Goal: Task Accomplishment & Management: Complete application form

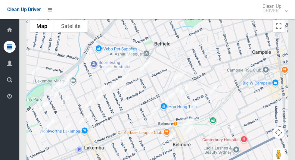
scroll to position [3168, 0]
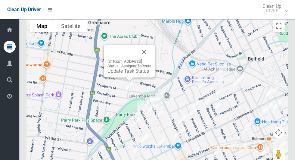
click at [152, 50] on button "Close" at bounding box center [144, 52] width 14 height 14
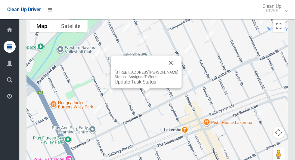
click at [175, 58] on button "Close" at bounding box center [171, 62] width 14 height 14
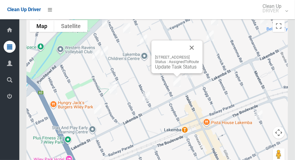
click at [199, 55] on button "Close" at bounding box center [192, 47] width 14 height 14
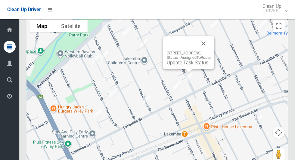
click at [211, 48] on button "Close" at bounding box center [204, 43] width 14 height 14
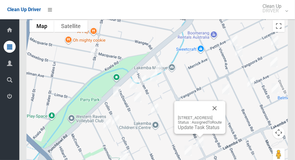
click at [222, 106] on button "Close" at bounding box center [215, 108] width 14 height 14
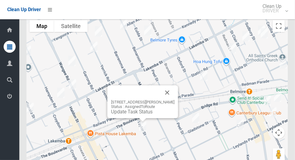
click at [166, 90] on button "Close" at bounding box center [167, 92] width 14 height 14
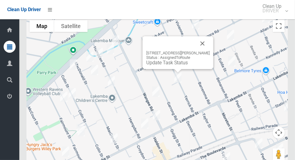
click at [206, 45] on button "Close" at bounding box center [203, 43] width 14 height 14
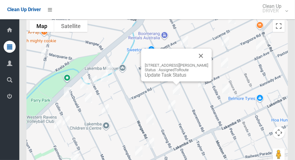
click at [203, 57] on button "Close" at bounding box center [201, 56] width 14 height 14
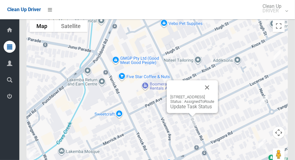
click at [215, 88] on button "Close" at bounding box center [207, 87] width 14 height 14
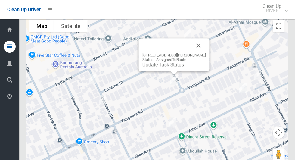
click at [206, 46] on button "Close" at bounding box center [199, 45] width 14 height 14
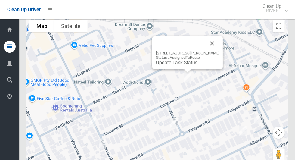
click at [215, 44] on button "Close" at bounding box center [212, 43] width 14 height 14
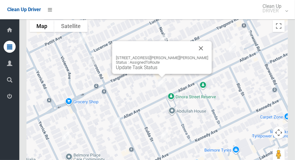
click at [194, 49] on button "Close" at bounding box center [201, 48] width 14 height 14
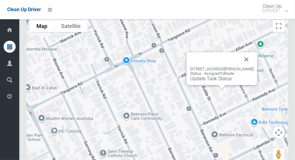
click at [247, 58] on button "Close" at bounding box center [247, 59] width 14 height 14
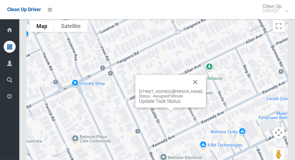
click at [200, 83] on button "Close" at bounding box center [195, 82] width 14 height 14
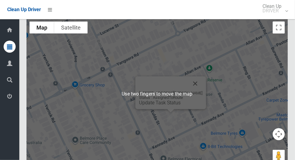
scroll to position [3164, 0]
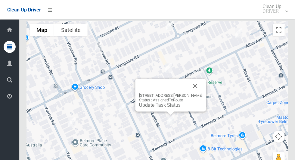
click at [198, 87] on button "Close" at bounding box center [195, 86] width 14 height 14
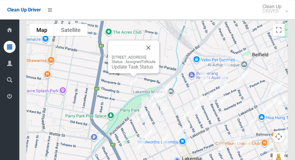
click at [130, 70] on link "Update Task Status" at bounding box center [133, 67] width 42 height 6
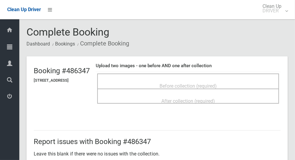
click at [210, 83] on span "Before collection (required)" at bounding box center [188, 86] width 57 height 6
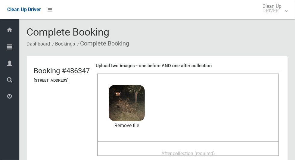
click at [231, 150] on div "After collection (required)" at bounding box center [188, 153] width 169 height 11
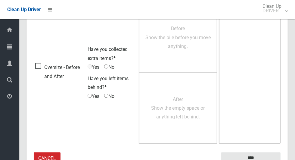
scroll to position [493, 0]
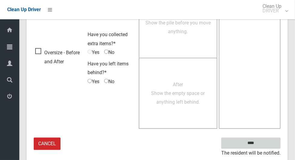
click at [268, 143] on input "****" at bounding box center [251, 143] width 59 height 11
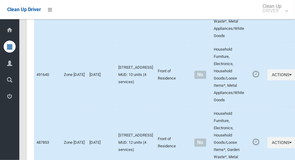
scroll to position [3168, 0]
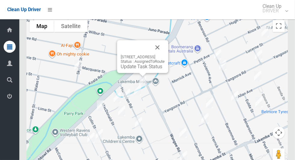
click at [165, 48] on button "Close" at bounding box center [157, 47] width 14 height 14
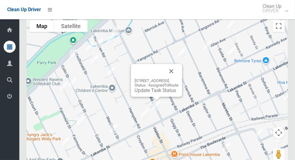
click at [179, 72] on button "Close" at bounding box center [171, 71] width 14 height 14
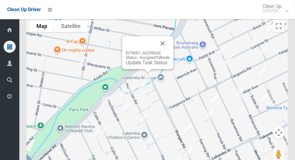
click at [148, 65] on link "Update Task Status" at bounding box center [147, 63] width 42 height 6
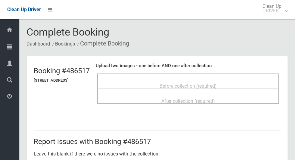
click at [256, 80] on div "Before collection (required)" at bounding box center [188, 85] width 169 height 11
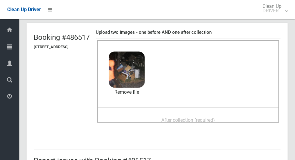
scroll to position [33, 0]
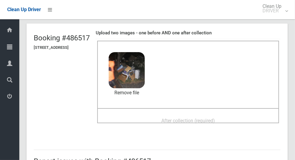
click at [243, 115] on div "After collection (required)" at bounding box center [188, 120] width 169 height 11
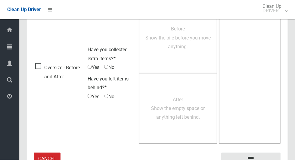
scroll to position [493, 0]
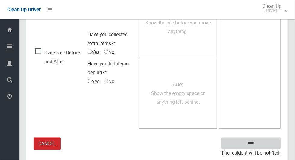
click at [272, 143] on input "****" at bounding box center [251, 143] width 59 height 11
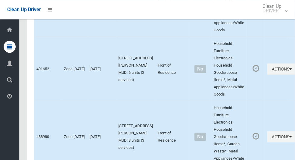
scroll to position [3168, 0]
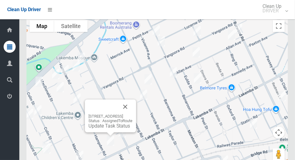
click at [133, 108] on button "Close" at bounding box center [125, 106] width 14 height 14
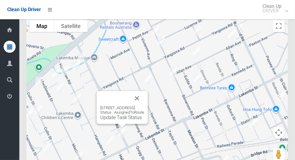
click at [144, 97] on button "Close" at bounding box center [137, 98] width 14 height 14
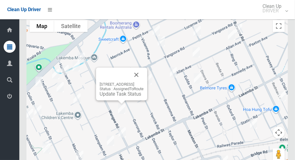
click at [144, 81] on button "Close" at bounding box center [136, 75] width 14 height 14
click at [116, 97] on link "Update Task Status" at bounding box center [121, 94] width 42 height 6
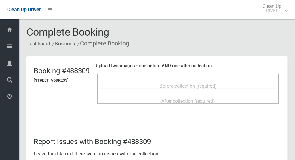
click at [238, 80] on div "Before collection (required)" at bounding box center [188, 85] width 169 height 11
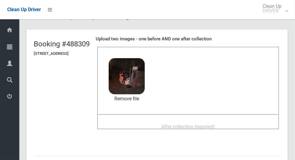
scroll to position [27, 0]
click at [225, 121] on div "After collection (required)" at bounding box center [188, 126] width 169 height 11
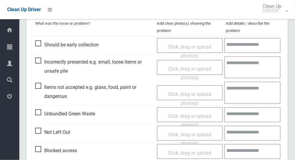
scroll to position [263, 0]
click at [35, 92] on span "Items not accepted e.g. glass, food, paint or dangerous" at bounding box center [94, 92] width 119 height 18
click at [36, 87] on span "Items not accepted e.g. glass, food, paint or dangerous" at bounding box center [94, 92] width 119 height 18
click at [187, 95] on span "Click, drag or upload photo(s)" at bounding box center [189, 98] width 43 height 15
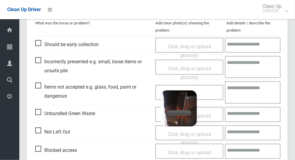
click at [261, 93] on textarea at bounding box center [253, 92] width 56 height 22
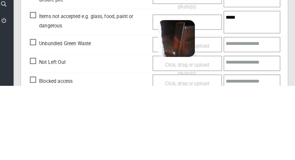
scroll to position [329, 0]
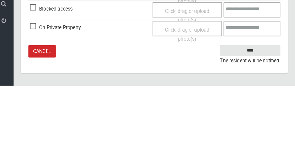
type textarea "*****"
click at [265, 124] on input "****" at bounding box center [251, 125] width 59 height 11
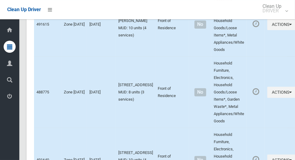
scroll to position [3168, 0]
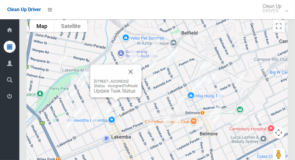
click at [114, 94] on link "Update Task Status" at bounding box center [115, 91] width 42 height 6
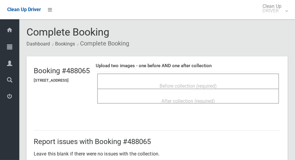
click at [229, 88] on div "Before collection (required)" at bounding box center [188, 85] width 169 height 11
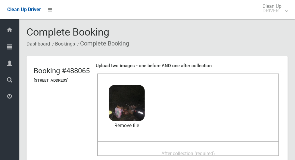
click at [184, 151] on span "After collection (required)" at bounding box center [189, 154] width 54 height 6
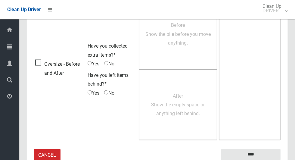
scroll to position [493, 0]
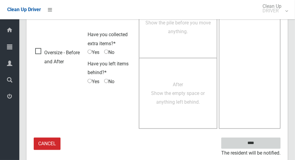
click at [265, 141] on input "****" at bounding box center [251, 143] width 59 height 11
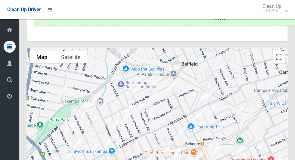
scroll to position [3149, 0]
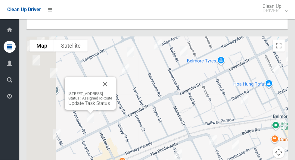
click at [98, 86] on div at bounding box center [83, 84] width 30 height 14
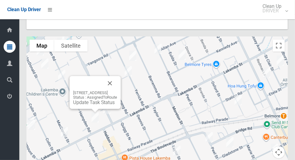
click at [117, 86] on button "Close" at bounding box center [110, 83] width 14 height 14
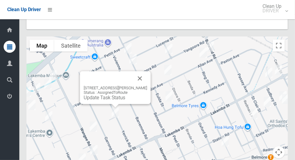
click at [147, 77] on button "Close" at bounding box center [140, 78] width 14 height 14
click at [142, 84] on button "Close" at bounding box center [140, 78] width 14 height 14
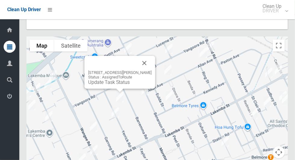
click at [146, 66] on button "Close" at bounding box center [144, 63] width 14 height 14
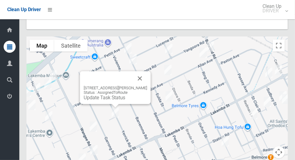
click at [105, 100] on link "Update Task Status" at bounding box center [105, 98] width 42 height 6
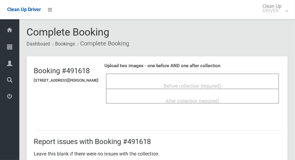
click at [230, 75] on div "Before collection (required)" at bounding box center [192, 81] width 173 height 15
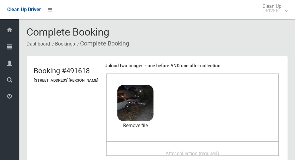
scroll to position [43, 0]
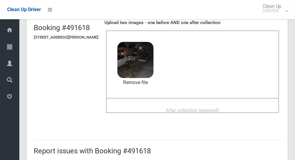
click at [235, 108] on div "After collection (required)" at bounding box center [193, 110] width 160 height 11
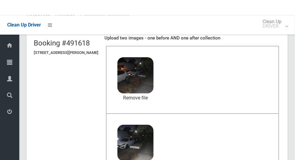
scroll to position [311, 0]
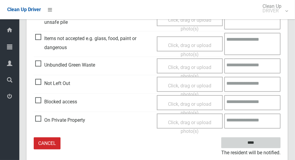
click at [269, 143] on input "****" at bounding box center [251, 142] width 59 height 11
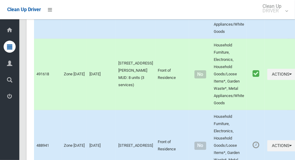
scroll to position [3168, 0]
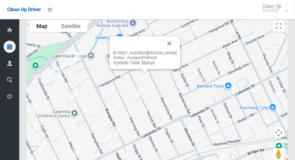
click at [146, 48] on div at bounding box center [137, 43] width 49 height 14
click at [139, 65] on link "Update Task Status" at bounding box center [134, 63] width 42 height 6
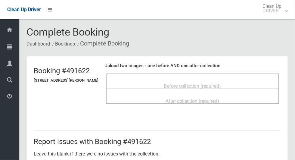
click at [222, 83] on span "Before collection (required)" at bounding box center [192, 86] width 57 height 6
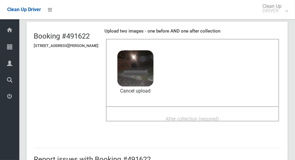
scroll to position [33, 0]
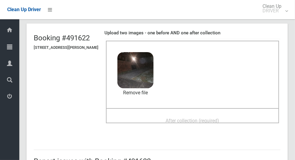
click at [186, 121] on span "After collection (required)" at bounding box center [193, 121] width 54 height 6
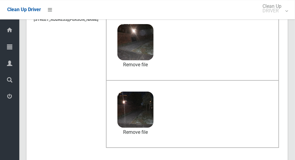
scroll to position [311, 0]
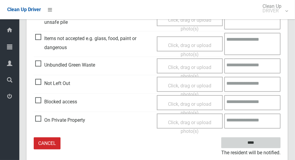
click at [270, 144] on input "****" at bounding box center [251, 142] width 59 height 11
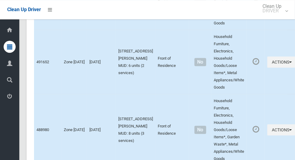
scroll to position [3168, 0]
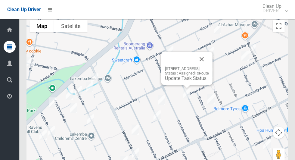
click at [213, 59] on div "48 Benaroon Road, LAKEMBA NSW 2195 Status : AssignedToRoute Update Task Status" at bounding box center [187, 68] width 51 height 33
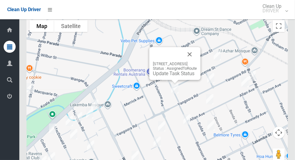
click at [201, 56] on div "62 Benaroon Road, LAKEMBA NSW 2195 Status : AssignedToRoute Update Task Status" at bounding box center [174, 63] width 51 height 33
click at [197, 56] on button "Close" at bounding box center [190, 54] width 14 height 14
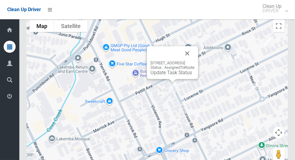
click at [195, 54] on button "Close" at bounding box center [187, 53] width 14 height 14
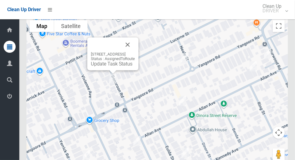
click at [154, 135] on div "62 Benaroon Road, LAKEMBA NSW 2195 Status : AssignedToRoute Update Task Status" at bounding box center [158, 92] width 262 height 151
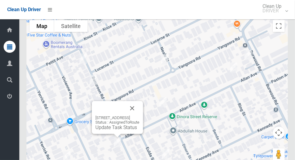
click at [140, 115] on button "Close" at bounding box center [132, 108] width 14 height 14
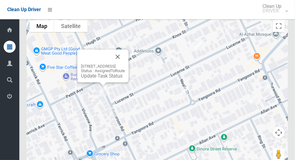
click at [87, 78] on link "Update Task Status" at bounding box center [102, 76] width 42 height 6
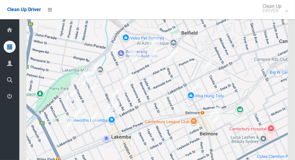
scroll to position [3168, 0]
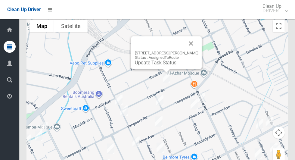
click at [164, 68] on div "[STREET_ADDRESS][PERSON_NAME] Status : AssignedToRoute Update Task Status" at bounding box center [166, 52] width 71 height 33
click at [165, 65] on link "Update Task Status" at bounding box center [156, 63] width 42 height 6
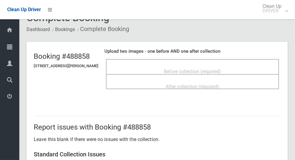
scroll to position [14, 0]
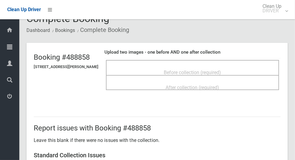
click at [222, 71] on span "Before collection (required)" at bounding box center [192, 73] width 57 height 6
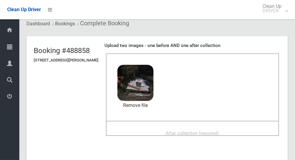
scroll to position [20, 0]
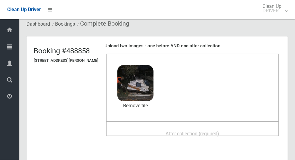
click at [247, 128] on div "After collection (required)" at bounding box center [193, 133] width 160 height 11
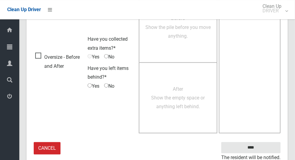
scroll to position [493, 0]
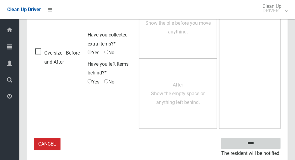
click at [264, 141] on input "****" at bounding box center [251, 143] width 59 height 11
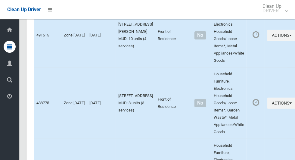
scroll to position [3168, 0]
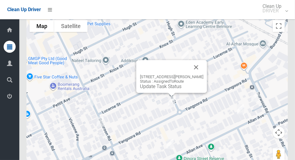
click at [201, 73] on button "Close" at bounding box center [196, 67] width 14 height 14
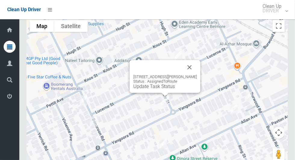
click at [163, 89] on link "Update Task Status" at bounding box center [155, 86] width 42 height 6
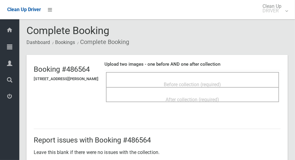
scroll to position [2, 0]
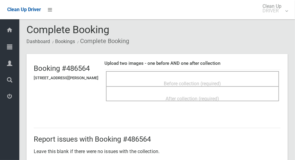
click at [239, 78] on div "Before collection (required)" at bounding box center [193, 83] width 160 height 11
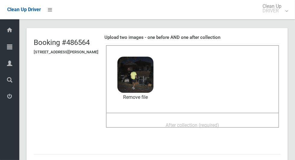
scroll to position [27, 0]
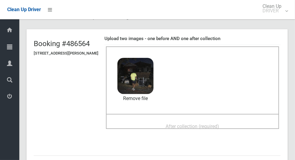
click at [240, 121] on div "After collection (required)" at bounding box center [193, 126] width 160 height 11
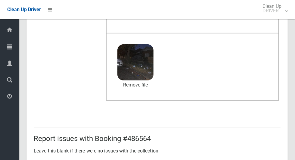
scroll to position [493, 0]
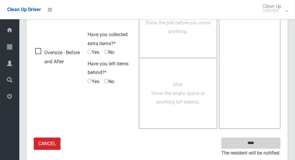
click at [266, 143] on input "****" at bounding box center [251, 143] width 59 height 11
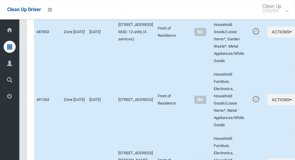
scroll to position [3168, 0]
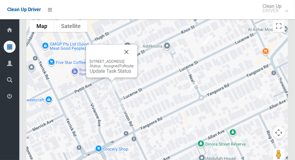
click at [109, 73] on link "Update Task Status" at bounding box center [111, 71] width 42 height 6
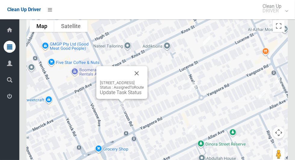
click at [116, 98] on div "62 Benaroon Road, LAKEMBA NSW 2195 Status : AssignedToRoute Update Task Status" at bounding box center [121, 82] width 51 height 33
click at [120, 95] on link "Update Task Status" at bounding box center [121, 93] width 42 height 6
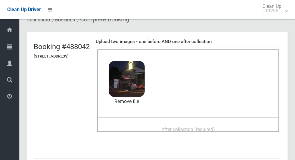
scroll to position [40, 0]
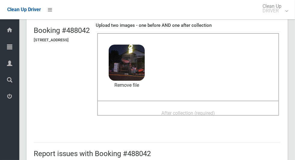
click at [215, 111] on span "After collection (required)" at bounding box center [189, 113] width 54 height 6
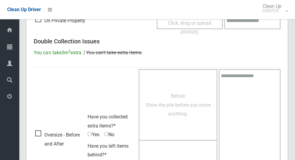
scroll to position [493, 0]
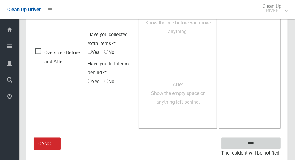
click at [269, 142] on input "****" at bounding box center [251, 143] width 59 height 11
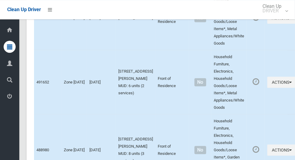
scroll to position [3168, 0]
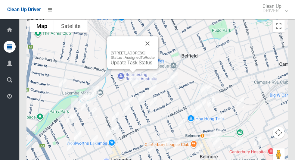
click at [130, 65] on link "Update Task Status" at bounding box center [132, 63] width 42 height 6
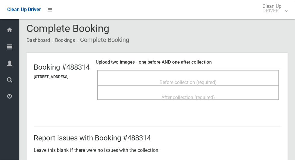
scroll to position [14, 0]
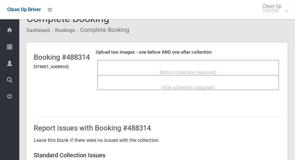
click at [249, 69] on div "Before collection (required)" at bounding box center [188, 72] width 169 height 11
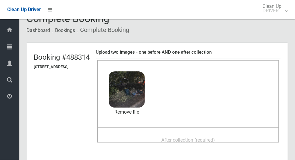
click at [201, 141] on span "After collection (required)" at bounding box center [189, 140] width 54 height 6
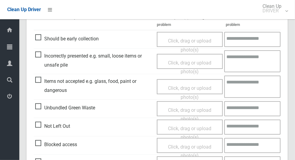
scroll to position [493, 0]
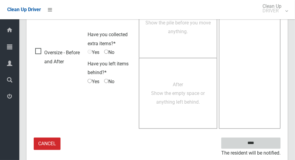
click at [269, 140] on input "****" at bounding box center [251, 143] width 59 height 11
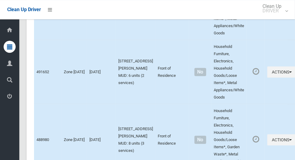
scroll to position [3168, 0]
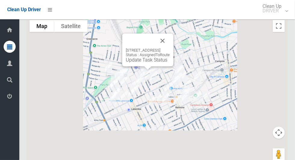
click at [170, 46] on button "Close" at bounding box center [163, 40] width 14 height 14
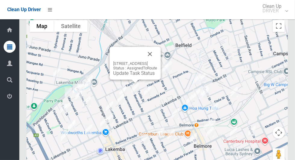
click at [130, 76] on link "Update Task Status" at bounding box center [134, 73] width 42 height 6
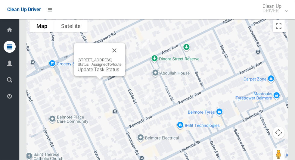
click at [122, 54] on button "Close" at bounding box center [114, 50] width 14 height 14
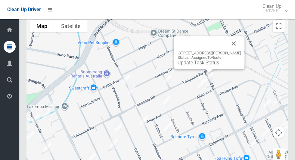
click at [239, 47] on button "Close" at bounding box center [234, 43] width 14 height 14
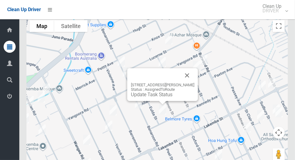
click at [189, 78] on button "Close" at bounding box center [187, 75] width 14 height 14
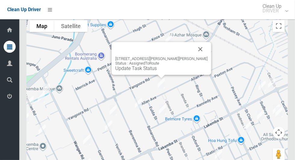
click at [193, 45] on button "Close" at bounding box center [200, 49] width 14 height 14
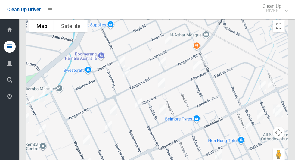
click at [198, 83] on div at bounding box center [158, 92] width 262 height 151
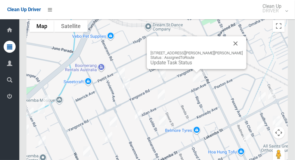
click at [229, 41] on button "Close" at bounding box center [236, 43] width 14 height 14
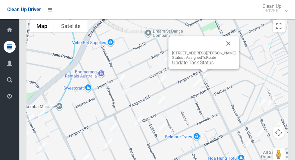
click at [231, 46] on button "Close" at bounding box center [229, 43] width 14 height 14
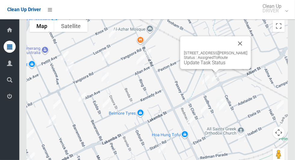
click at [241, 44] on button "Close" at bounding box center [240, 43] width 14 height 14
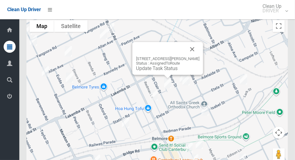
click at [198, 46] on button "Close" at bounding box center [192, 49] width 14 height 14
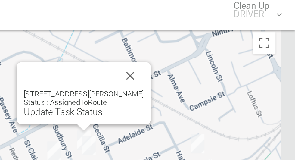
scroll to position [3161, 0]
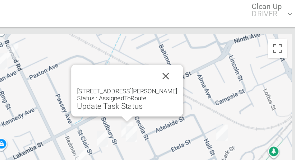
click at [209, 52] on button "Close" at bounding box center [208, 50] width 14 height 14
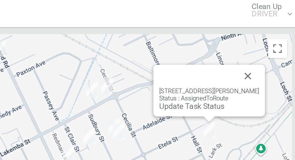
click at [258, 55] on button "Close" at bounding box center [260, 50] width 14 height 14
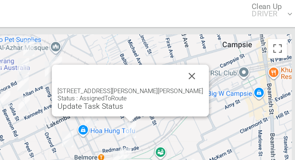
click at [218, 53] on button "Close" at bounding box center [225, 50] width 14 height 14
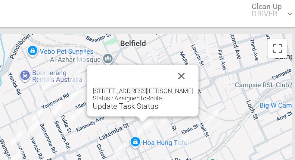
click at [222, 53] on button "Close" at bounding box center [218, 50] width 14 height 14
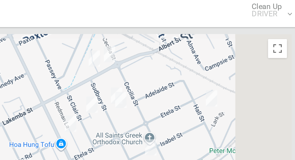
scroll to position [3167, 0]
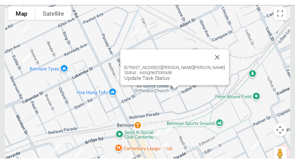
click at [214, 68] on button "Close" at bounding box center [221, 67] width 14 height 14
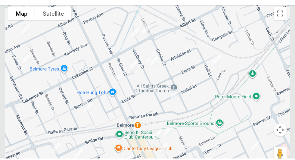
click at [168, 85] on div at bounding box center [158, 93] width 262 height 151
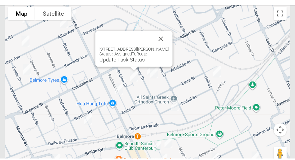
click at [171, 50] on button "Close" at bounding box center [169, 50] width 14 height 14
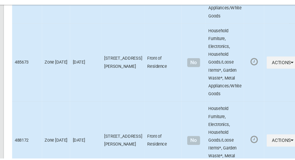
scroll to position [3168, 0]
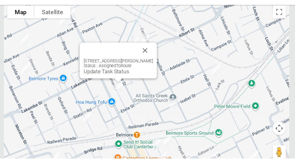
click at [163, 60] on button "Close" at bounding box center [156, 61] width 14 height 14
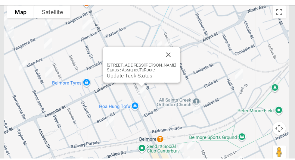
click at [180, 63] on button "Close" at bounding box center [177, 65] width 14 height 14
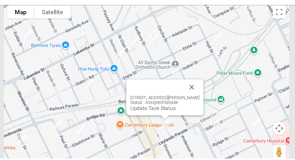
click at [203, 93] on button "Close" at bounding box center [199, 95] width 14 height 14
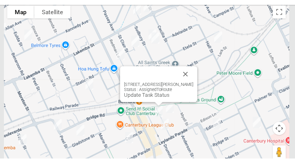
click at [193, 82] on button "Close" at bounding box center [193, 83] width 14 height 14
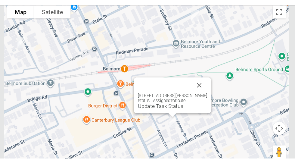
click at [206, 97] on button "Close" at bounding box center [206, 93] width 14 height 14
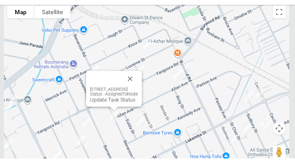
click at [127, 109] on link "Update Task Status" at bounding box center [126, 106] width 42 height 6
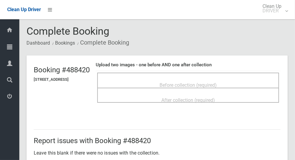
scroll to position [5, 0]
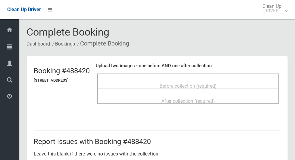
click at [234, 81] on div "Before collection (required)" at bounding box center [188, 85] width 169 height 11
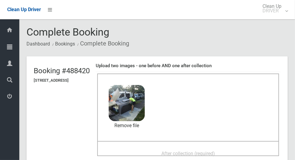
click at [199, 151] on span "After collection (required)" at bounding box center [189, 154] width 54 height 6
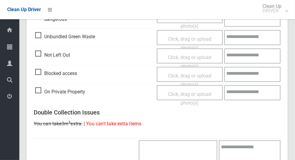
scroll to position [493, 0]
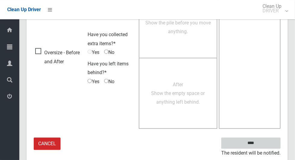
click at [271, 143] on input "****" at bounding box center [251, 143] width 59 height 11
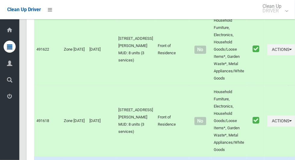
scroll to position [3168, 0]
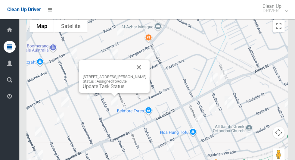
click at [139, 71] on button "Close" at bounding box center [139, 67] width 14 height 14
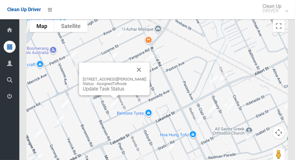
click at [120, 92] on link "Update Task Status" at bounding box center [104, 89] width 42 height 6
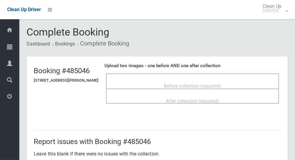
click at [235, 82] on div "Before collection (required)" at bounding box center [193, 85] width 160 height 11
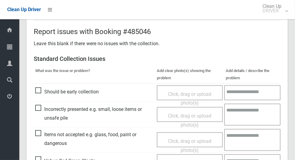
scroll to position [166, 0]
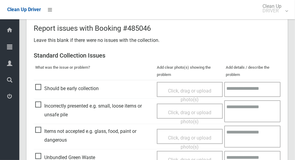
click at [44, 130] on span "Items not accepted e.g. glass, food, paint or dangerous" at bounding box center [94, 136] width 119 height 18
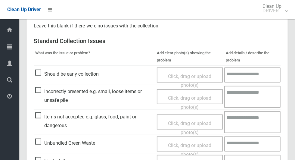
scroll to position [179, 0]
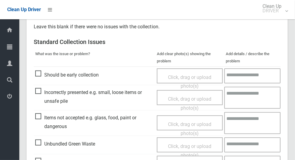
click at [41, 115] on span "Items not accepted e.g. glass, food, paint or dangerous" at bounding box center [94, 122] width 119 height 18
click at [196, 127] on span "Click, drag or upload photo(s)" at bounding box center [189, 128] width 43 height 15
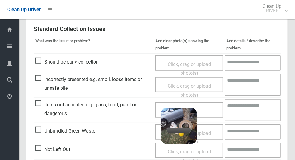
scroll to position [199, 0]
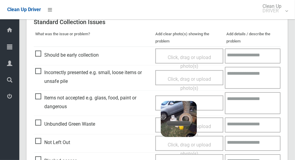
click at [212, 103] on div "Click, drag or upload photo(s) 2.9 MB 2025-10-1506.05.135338811997265396370.jpg…" at bounding box center [190, 103] width 68 height 15
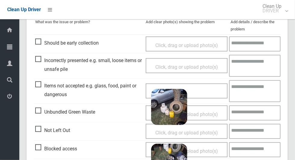
scroll to position [212, 0]
click at [42, 60] on span "Incorrectly presented e.g. small, loose items or unsafe pile" at bounding box center [89, 65] width 108 height 18
click at [190, 67] on span "Click, drag or upload photo(s)" at bounding box center [187, 67] width 63 height 6
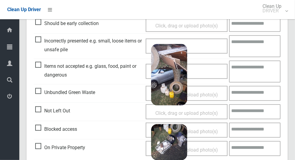
scroll to position [230, 0]
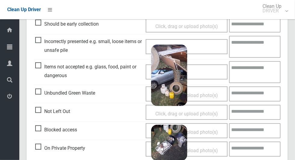
click at [262, 68] on textarea at bounding box center [255, 72] width 52 height 22
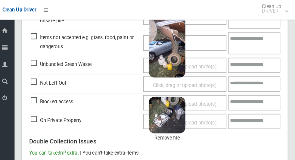
scroll to position [259, 0]
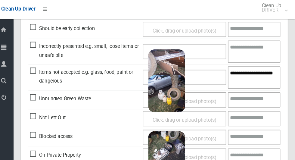
type textarea "**********"
click at [263, 49] on textarea at bounding box center [255, 51] width 52 height 22
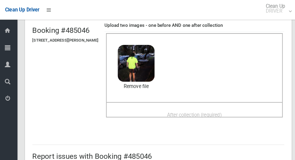
scroll to position [32, 0]
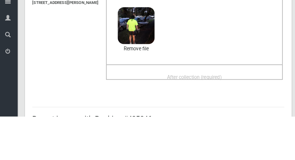
type textarea "**********"
click at [231, 116] on div "After collection (required)" at bounding box center [193, 121] width 160 height 11
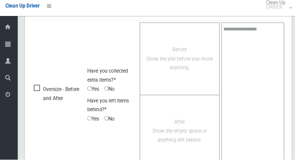
scroll to position [493, 0]
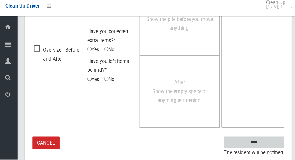
click at [271, 140] on input "****" at bounding box center [251, 143] width 59 height 11
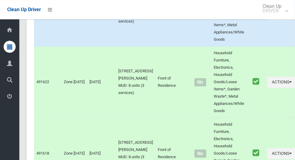
scroll to position [3168, 0]
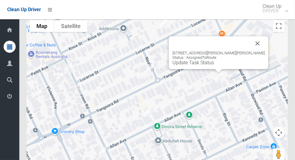
click at [251, 47] on button "Close" at bounding box center [258, 43] width 14 height 14
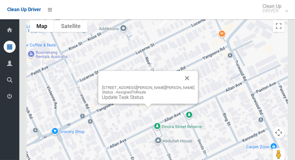
click at [144, 100] on link "Update Task Status" at bounding box center [123, 97] width 42 height 6
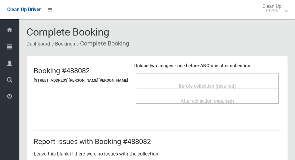
click at [224, 83] on span "Before collection (required)" at bounding box center [207, 86] width 57 height 6
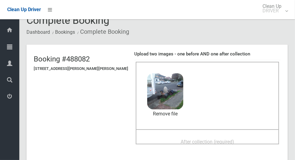
scroll to position [13, 0]
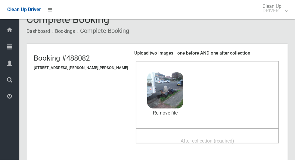
click at [240, 137] on div "After collection (required)" at bounding box center [208, 140] width 130 height 11
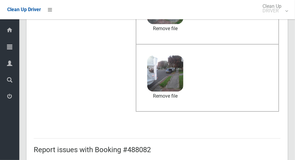
scroll to position [493, 0]
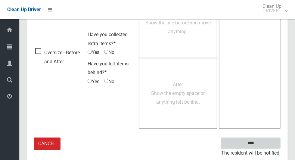
click at [268, 142] on input "****" at bounding box center [251, 143] width 59 height 11
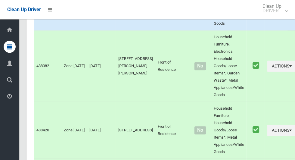
scroll to position [3168, 0]
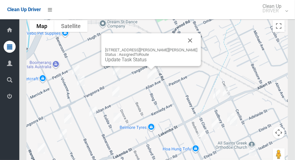
click at [183, 46] on button "Close" at bounding box center [190, 40] width 14 height 14
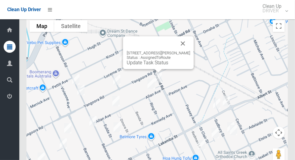
click at [155, 68] on div "186 Burwood Road, BELMORE NSW 2192 Status : AssignedToRoute Update Task Status" at bounding box center [158, 52] width 71 height 33
click at [152, 64] on link "Update Task Status" at bounding box center [148, 63] width 42 height 6
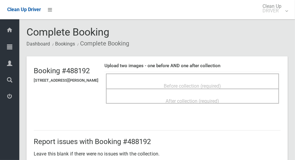
scroll to position [3, 0]
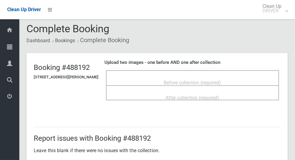
click at [235, 78] on div "Before collection (required)" at bounding box center [193, 82] width 160 height 11
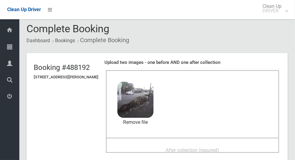
click at [237, 144] on div "After collection (required)" at bounding box center [193, 149] width 160 height 11
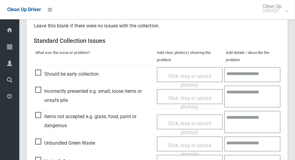
scroll to position [493, 0]
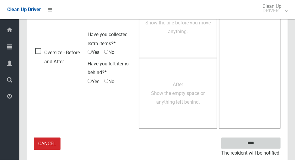
click at [271, 138] on input "****" at bounding box center [251, 143] width 59 height 11
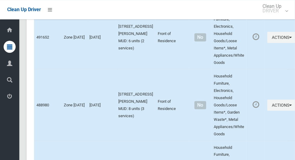
scroll to position [3168, 0]
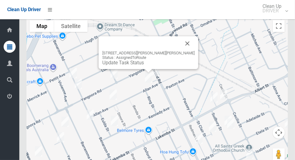
click at [144, 65] on link "Update Task Status" at bounding box center [123, 63] width 42 height 6
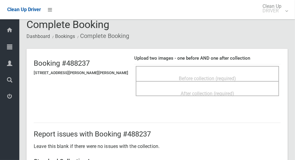
scroll to position [8, 0]
click at [210, 75] on span "Before collection (required)" at bounding box center [207, 78] width 57 height 6
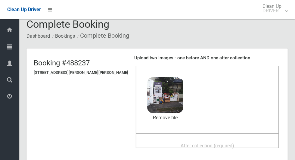
click at [220, 148] on span "After collection (required)" at bounding box center [208, 146] width 54 height 6
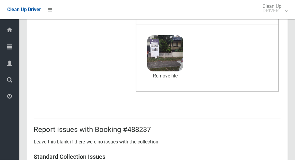
scroll to position [311, 0]
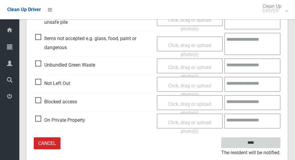
click at [267, 140] on input "****" at bounding box center [251, 142] width 59 height 11
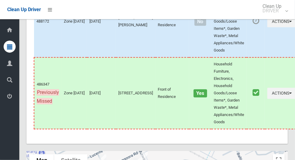
scroll to position [3168, 0]
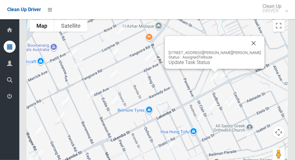
click at [247, 49] on button "Close" at bounding box center [254, 43] width 14 height 14
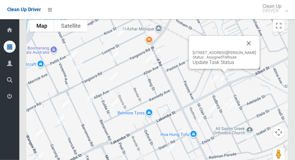
click at [251, 49] on button "Close" at bounding box center [249, 43] width 14 height 14
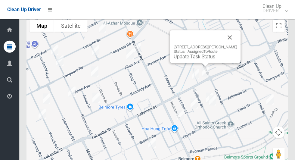
click at [231, 42] on button "Close" at bounding box center [230, 37] width 14 height 14
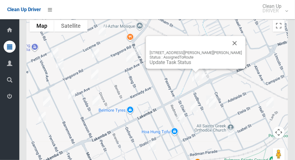
click at [228, 45] on button "Close" at bounding box center [235, 43] width 14 height 14
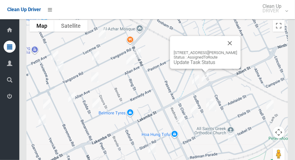
click at [231, 46] on button "Close" at bounding box center [230, 43] width 14 height 14
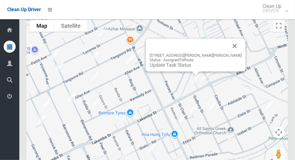
click at [184, 68] on link "Update Task Status" at bounding box center [171, 65] width 42 height 6
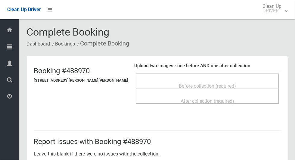
click at [240, 97] on div "After collection (required)" at bounding box center [208, 100] width 130 height 11
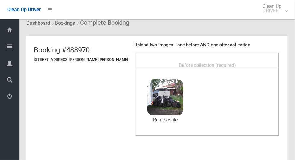
scroll to position [24, 0]
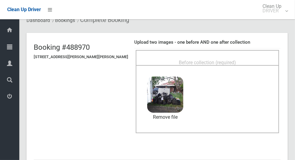
click at [231, 57] on div "Before collection (required)" at bounding box center [208, 62] width 130 height 11
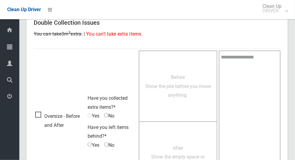
scroll to position [493, 0]
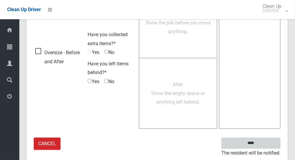
click at [266, 143] on input "****" at bounding box center [251, 143] width 59 height 11
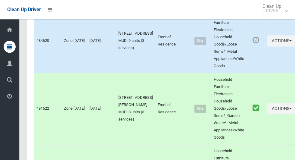
scroll to position [3168, 0]
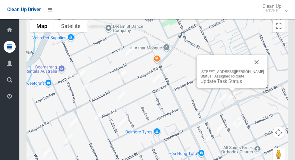
click at [225, 83] on link "Update Task Status" at bounding box center [222, 81] width 42 height 6
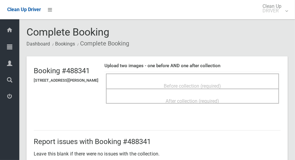
click at [252, 80] on div "Before collection (required)" at bounding box center [193, 85] width 160 height 11
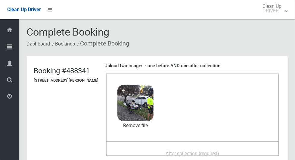
click at [187, 151] on span "After collection (required)" at bounding box center [193, 154] width 54 height 6
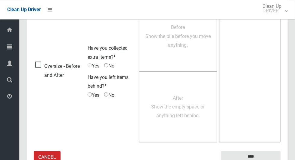
scroll to position [493, 0]
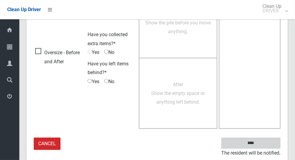
click at [272, 142] on input "****" at bounding box center [251, 143] width 59 height 11
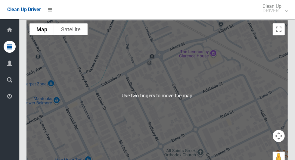
scroll to position [3166, 0]
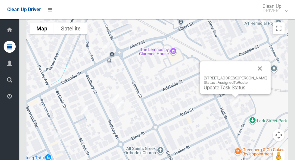
click at [260, 71] on button "Close" at bounding box center [260, 68] width 14 height 14
click at [223, 90] on link "Update Task Status" at bounding box center [225, 88] width 42 height 6
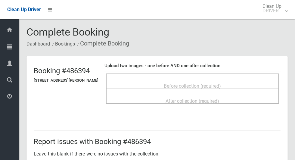
click at [223, 80] on div "Before collection (required)" at bounding box center [193, 85] width 160 height 11
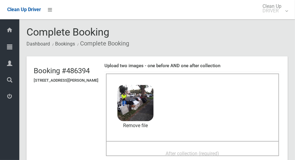
click at [188, 151] on span "After collection (required)" at bounding box center [193, 154] width 54 height 6
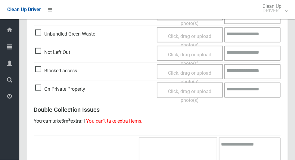
scroll to position [493, 0]
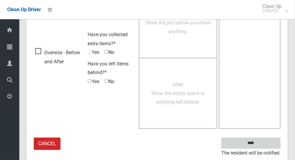
click at [268, 140] on input "****" at bounding box center [251, 143] width 59 height 11
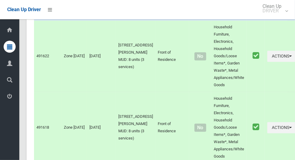
scroll to position [3168, 0]
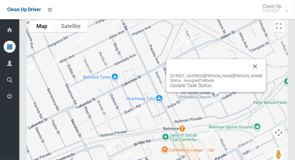
click at [212, 88] on link "Update Task Status" at bounding box center [191, 86] width 42 height 6
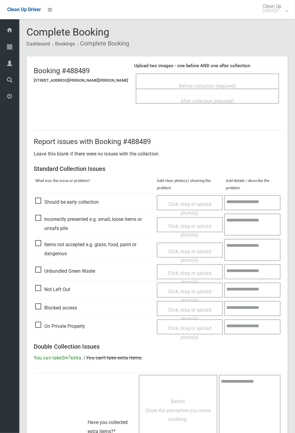
click at [2, 160] on div "Dashboard Tasks All Tasks Todays Tasks Overdue Tasks Complete Tasks Profile Sea…" at bounding box center [9, 226] width 19 height 414
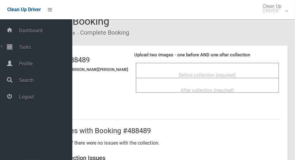
scroll to position [10, 0]
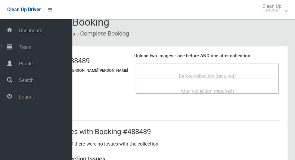
click at [263, 50] on div "Upload two images - one before AND one after collection Before collection (requ…" at bounding box center [207, 76] width 146 height 53
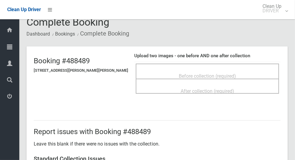
click at [231, 72] on div "Before collection (required)" at bounding box center [208, 75] width 130 height 11
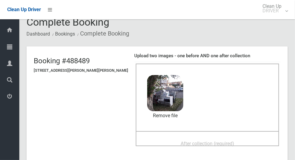
click at [189, 141] on span "After collection (required)" at bounding box center [208, 144] width 54 height 6
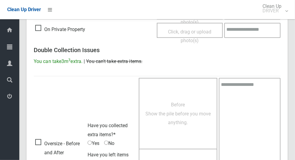
scroll to position [493, 0]
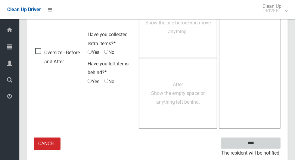
click at [273, 142] on input "****" at bounding box center [251, 143] width 59 height 11
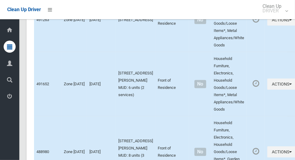
scroll to position [3168, 0]
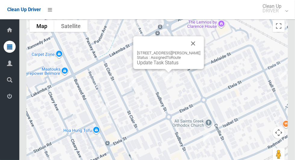
click at [192, 44] on button "Close" at bounding box center [193, 43] width 14 height 14
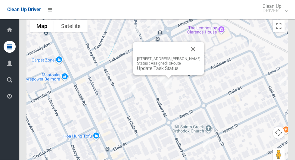
click at [164, 71] on link "Update Task Status" at bounding box center [158, 68] width 42 height 6
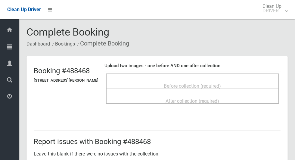
click at [222, 83] on span "Before collection (required)" at bounding box center [192, 86] width 57 height 6
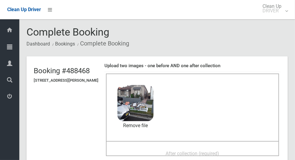
click at [202, 153] on span "After collection (required)" at bounding box center [193, 154] width 54 height 6
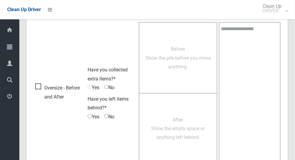
scroll to position [493, 0]
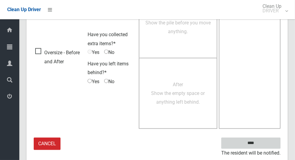
click at [266, 139] on input "****" at bounding box center [251, 143] width 59 height 11
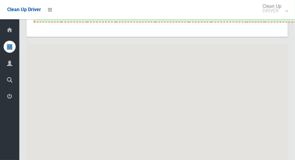
scroll to position [3168, 0]
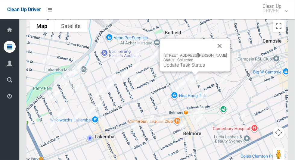
click at [227, 47] on button "Close" at bounding box center [220, 46] width 14 height 14
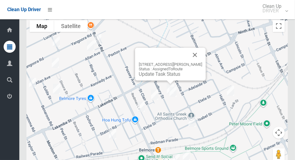
click at [163, 75] on link "Update Task Status" at bounding box center [160, 74] width 42 height 6
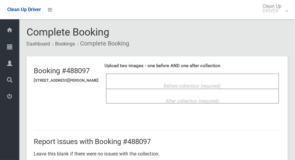
click at [222, 83] on span "Before collection (required)" at bounding box center [192, 86] width 57 height 6
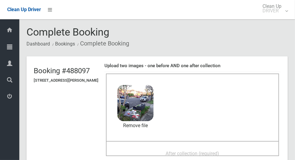
click at [200, 148] on div "After collection (required)" at bounding box center [193, 153] width 160 height 11
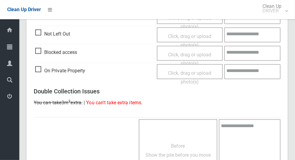
scroll to position [493, 0]
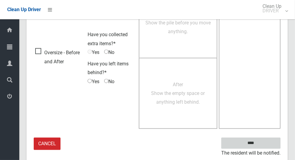
click at [268, 138] on input "****" at bounding box center [251, 143] width 59 height 11
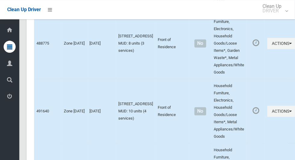
scroll to position [3168, 0]
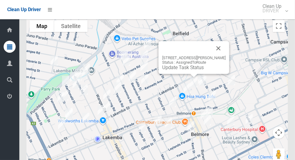
click at [222, 53] on button "Close" at bounding box center [219, 48] width 14 height 14
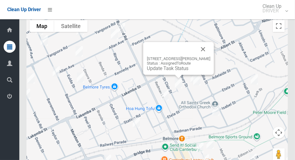
click at [173, 71] on link "Update Task Status" at bounding box center [168, 68] width 42 height 6
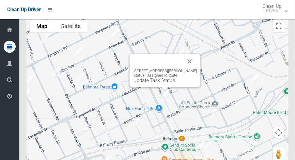
click at [193, 61] on button "Close" at bounding box center [190, 61] width 14 height 14
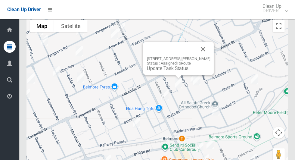
click at [175, 71] on link "Update Task Status" at bounding box center [168, 68] width 42 height 6
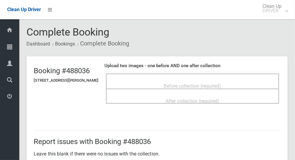
click at [231, 81] on div "Before collection (required)" at bounding box center [193, 85] width 160 height 11
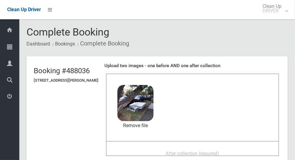
click at [206, 152] on span "After collection (required)" at bounding box center [193, 154] width 54 height 6
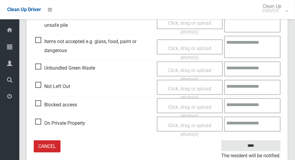
scroll to position [311, 0]
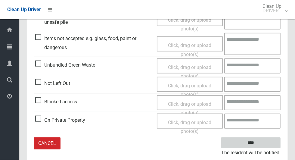
click at [269, 141] on input "****" at bounding box center [251, 142] width 59 height 11
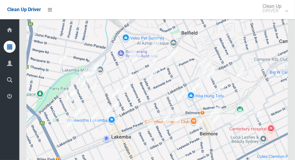
scroll to position [3168, 0]
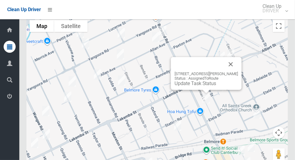
click at [203, 86] on link "Update Task Status" at bounding box center [196, 83] width 42 height 6
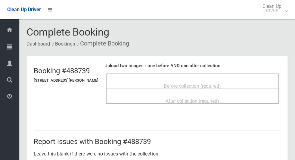
scroll to position [2, 0]
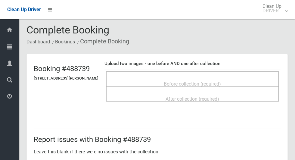
click at [222, 81] on span "Before collection (required)" at bounding box center [192, 84] width 57 height 6
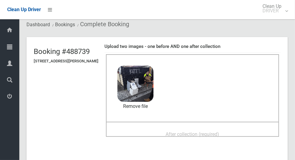
scroll to position [18, 0]
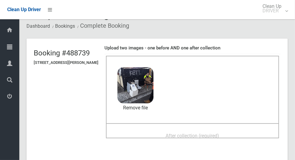
click at [248, 130] on div "After collection (required)" at bounding box center [193, 135] width 160 height 11
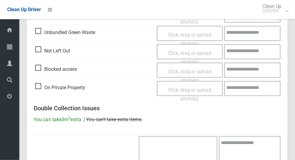
scroll to position [493, 0]
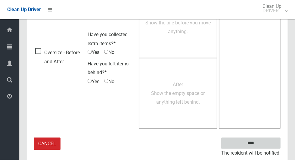
click at [267, 143] on input "****" at bounding box center [251, 143] width 59 height 11
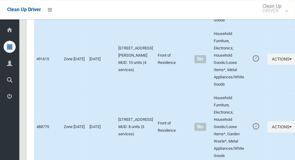
scroll to position [3168, 0]
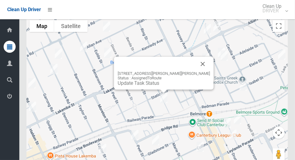
click at [197, 64] on button "Close" at bounding box center [203, 64] width 14 height 14
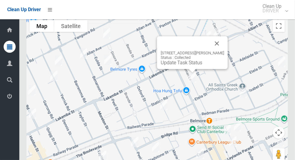
click at [225, 47] on button "Close" at bounding box center [217, 43] width 14 height 14
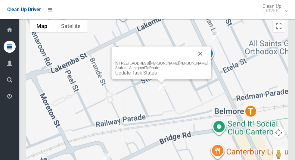
click at [193, 55] on button "Close" at bounding box center [200, 53] width 14 height 14
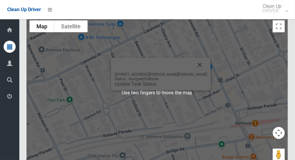
scroll to position [3167, 0]
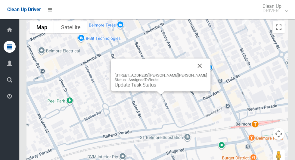
click at [193, 70] on button "Close" at bounding box center [200, 65] width 14 height 14
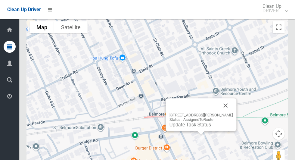
click at [226, 101] on button "Close" at bounding box center [226, 105] width 14 height 14
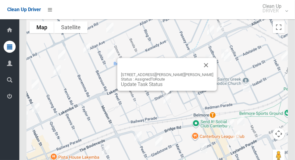
click at [160, 87] on link "Update Task Status" at bounding box center [142, 84] width 42 height 6
click at [199, 71] on button "Close" at bounding box center [206, 65] width 14 height 14
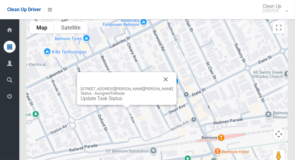
click at [120, 101] on link "Update Task Status" at bounding box center [102, 99] width 42 height 6
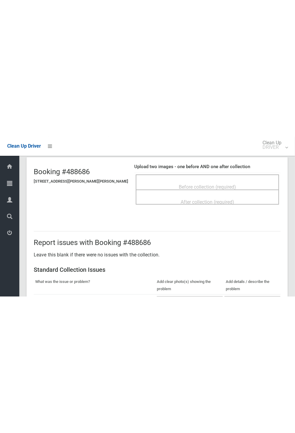
scroll to position [35, 0]
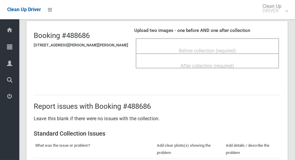
click at [249, 48] on div "Before collection (required)" at bounding box center [208, 50] width 130 height 11
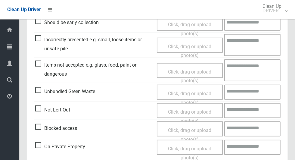
scroll to position [180, 0]
click at [38, 127] on span "Blocked access" at bounding box center [56, 128] width 42 height 9
click at [201, 129] on span "Click, drag or upload photo(s)" at bounding box center [189, 134] width 43 height 15
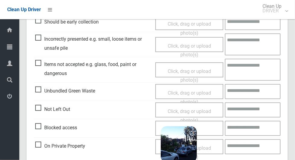
scroll to position [179, 0]
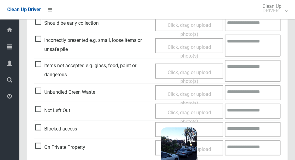
click at [212, 136] on div "Click, drag or upload photo(s) 3.2 MB 2025-10-1506.52.52925539047927326080.jpg …" at bounding box center [190, 129] width 68 height 15
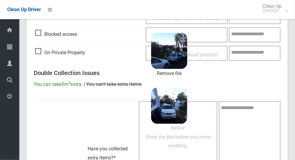
scroll to position [388, 0]
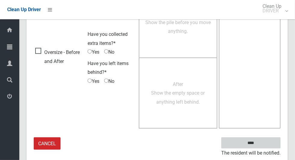
click at [272, 141] on input "****" at bounding box center [251, 142] width 59 height 11
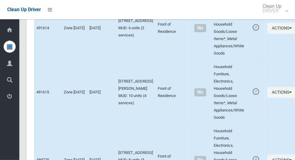
scroll to position [3168, 0]
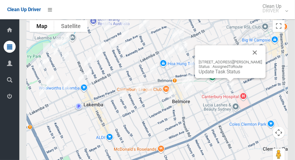
click at [262, 55] on button "Close" at bounding box center [255, 52] width 14 height 14
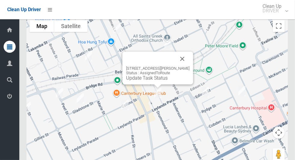
click at [183, 61] on button "Close" at bounding box center [182, 59] width 14 height 14
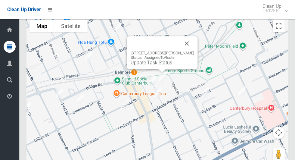
click at [187, 47] on button "Close" at bounding box center [187, 43] width 14 height 14
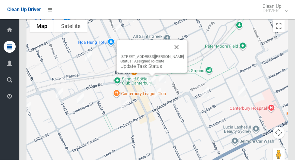
click at [181, 43] on button "Close" at bounding box center [177, 47] width 14 height 14
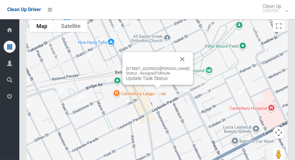
click at [181, 61] on button "Close" at bounding box center [182, 59] width 14 height 14
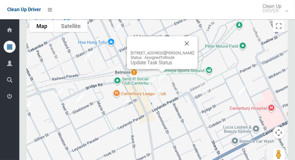
click at [189, 47] on button "Close" at bounding box center [187, 43] width 14 height 14
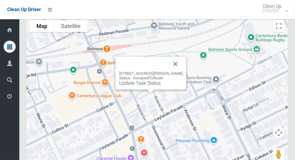
click at [174, 67] on button "Close" at bounding box center [175, 64] width 14 height 14
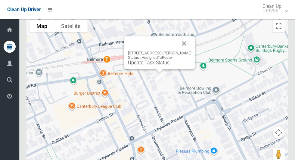
click at [189, 43] on button "Close" at bounding box center [184, 43] width 14 height 14
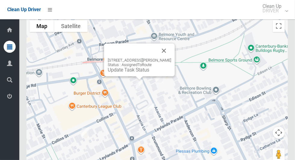
click at [168, 55] on button "Close" at bounding box center [164, 50] width 14 height 14
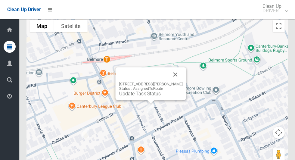
click at [181, 74] on button "Close" at bounding box center [175, 74] width 14 height 14
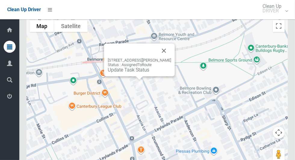
click at [164, 92] on div "11 Acacia Street, BELMORE NSW 2192 Status : AssignedToRoute Update Task Status" at bounding box center [288, 92] width 262 height 0
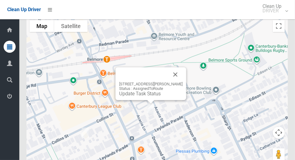
click at [177, 81] on button "Close" at bounding box center [175, 74] width 14 height 14
click at [171, 79] on button "Close" at bounding box center [175, 74] width 14 height 14
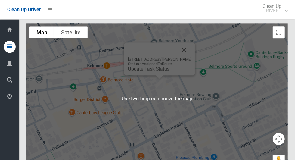
scroll to position [3157, 0]
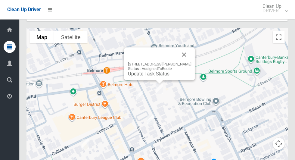
click at [184, 56] on button "Close" at bounding box center [184, 54] width 14 height 14
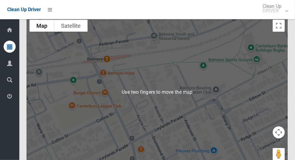
scroll to position [3167, 0]
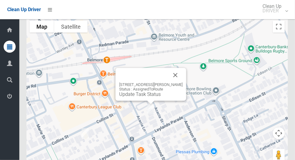
click at [178, 78] on button "Close" at bounding box center [175, 75] width 14 height 14
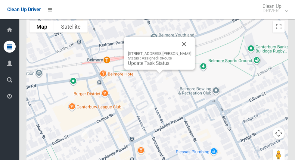
click at [186, 46] on button "Close" at bounding box center [184, 44] width 14 height 14
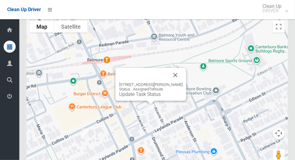
click at [181, 77] on button "Close" at bounding box center [175, 75] width 14 height 14
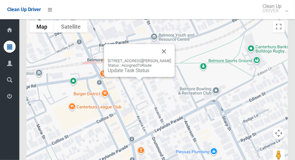
click at [162, 54] on button "Close" at bounding box center [164, 51] width 14 height 14
click at [139, 72] on link "Update Task Status" at bounding box center [129, 71] width 42 height 6
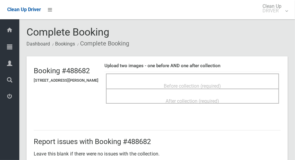
click at [222, 84] on span "Before collection (required)" at bounding box center [192, 86] width 57 height 6
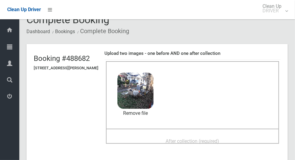
scroll to position [13, 0]
click at [220, 138] on span "After collection (required)" at bounding box center [193, 141] width 54 height 6
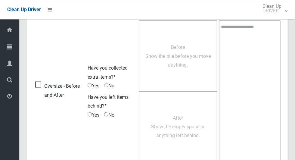
scroll to position [493, 0]
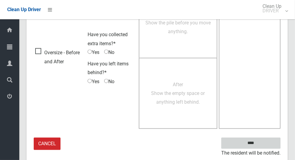
click at [269, 142] on input "****" at bounding box center [251, 143] width 59 height 11
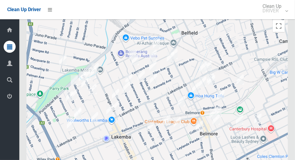
scroll to position [3168, 0]
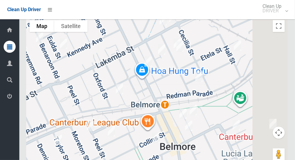
click at [195, 127] on img at bounding box center [189, 125] width 12 height 15
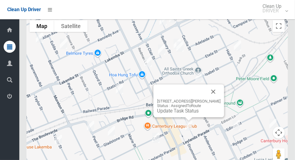
click at [212, 94] on button "Close" at bounding box center [213, 91] width 14 height 14
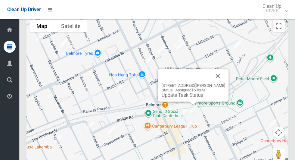
click at [188, 95] on link "Update Task Status" at bounding box center [183, 95] width 42 height 6
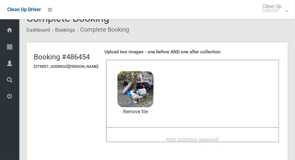
scroll to position [13, 0]
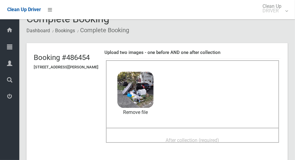
click at [231, 137] on div "After collection (required)" at bounding box center [193, 139] width 160 height 11
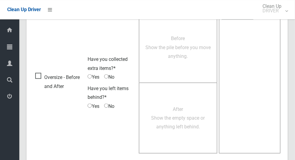
scroll to position [493, 0]
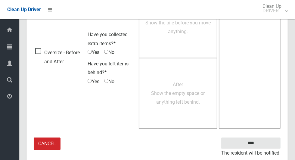
click at [281, 149] on small "The resident will be notified." at bounding box center [251, 153] width 59 height 9
click at [278, 140] on input "****" at bounding box center [251, 143] width 59 height 11
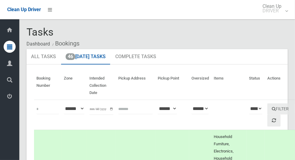
click at [275, 83] on th "Actions" at bounding box center [282, 86] width 34 height 28
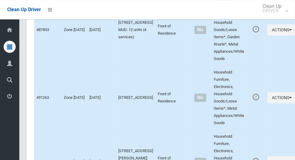
scroll to position [3168, 0]
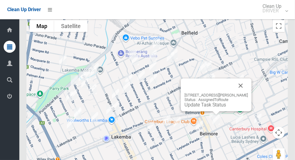
click at [212, 108] on link "Update Task Status" at bounding box center [206, 105] width 42 height 6
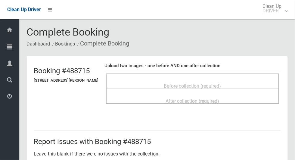
click at [244, 80] on div "Before collection (required)" at bounding box center [193, 85] width 160 height 11
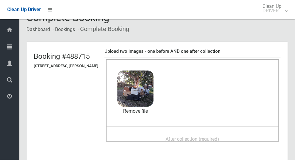
scroll to position [15, 0]
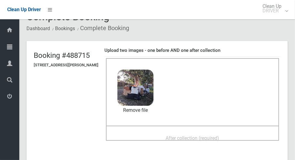
click at [244, 132] on div "After collection (required)" at bounding box center [193, 137] width 160 height 11
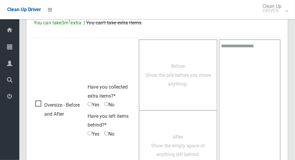
scroll to position [493, 0]
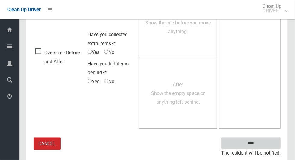
click at [275, 138] on input "****" at bounding box center [251, 143] width 59 height 11
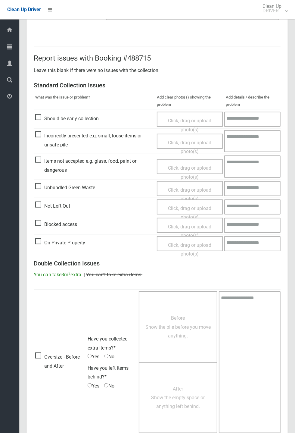
scroll to position [179, 0]
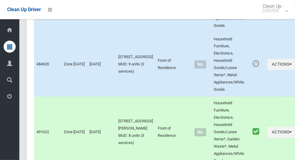
scroll to position [3168, 0]
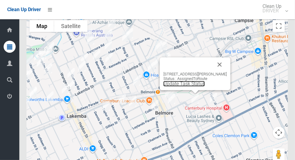
click at [198, 86] on link "Update Task Status" at bounding box center [185, 84] width 42 height 6
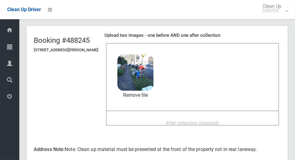
scroll to position [30, 0]
click at [233, 123] on div "After collection (required)" at bounding box center [193, 123] width 160 height 11
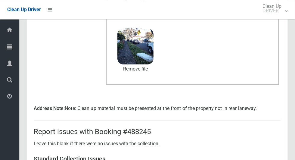
scroll to position [502, 0]
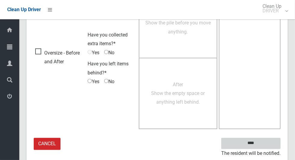
click at [272, 145] on input "****" at bounding box center [251, 143] width 59 height 11
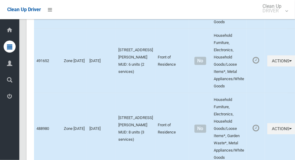
scroll to position [3168, 0]
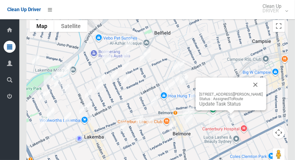
click at [228, 109] on div "26 Waverley Street, BELMORE NSW 2192 Status : AssignedToRoute Update Task Status" at bounding box center [231, 93] width 71 height 33
click at [220, 105] on link "Update Task Status" at bounding box center [221, 104] width 42 height 6
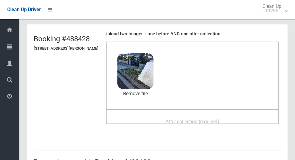
scroll to position [33, 0]
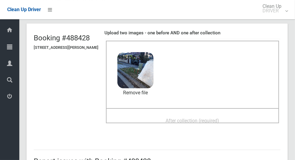
click at [237, 121] on div "After collection (required)" at bounding box center [193, 120] width 160 height 11
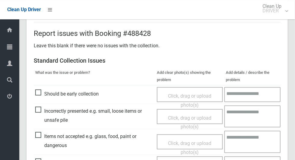
scroll to position [493, 0]
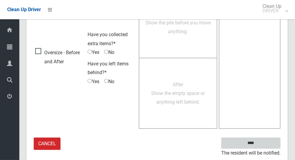
click at [262, 143] on input "****" at bounding box center [251, 143] width 59 height 11
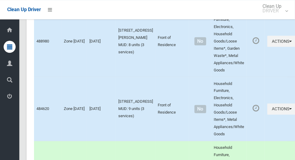
scroll to position [3168, 0]
